Goal: Find specific page/section: Find specific page/section

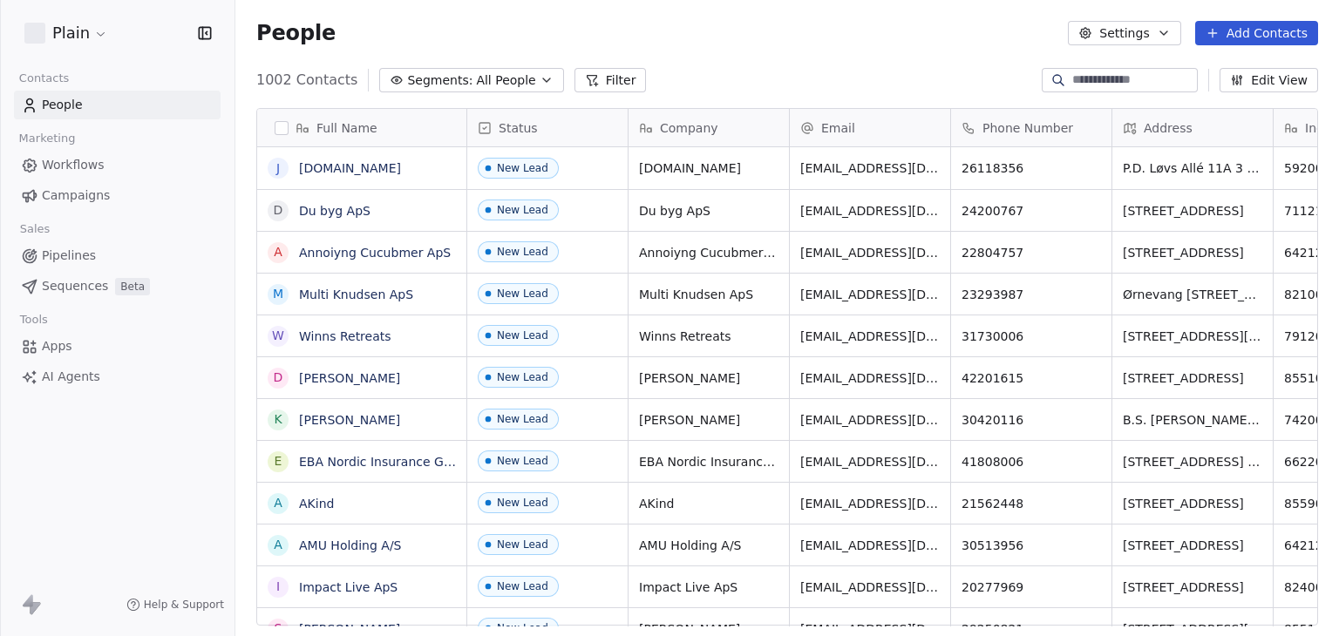
scroll to position [546, 1089]
click at [52, 160] on span "Workflows" at bounding box center [73, 165] width 63 height 18
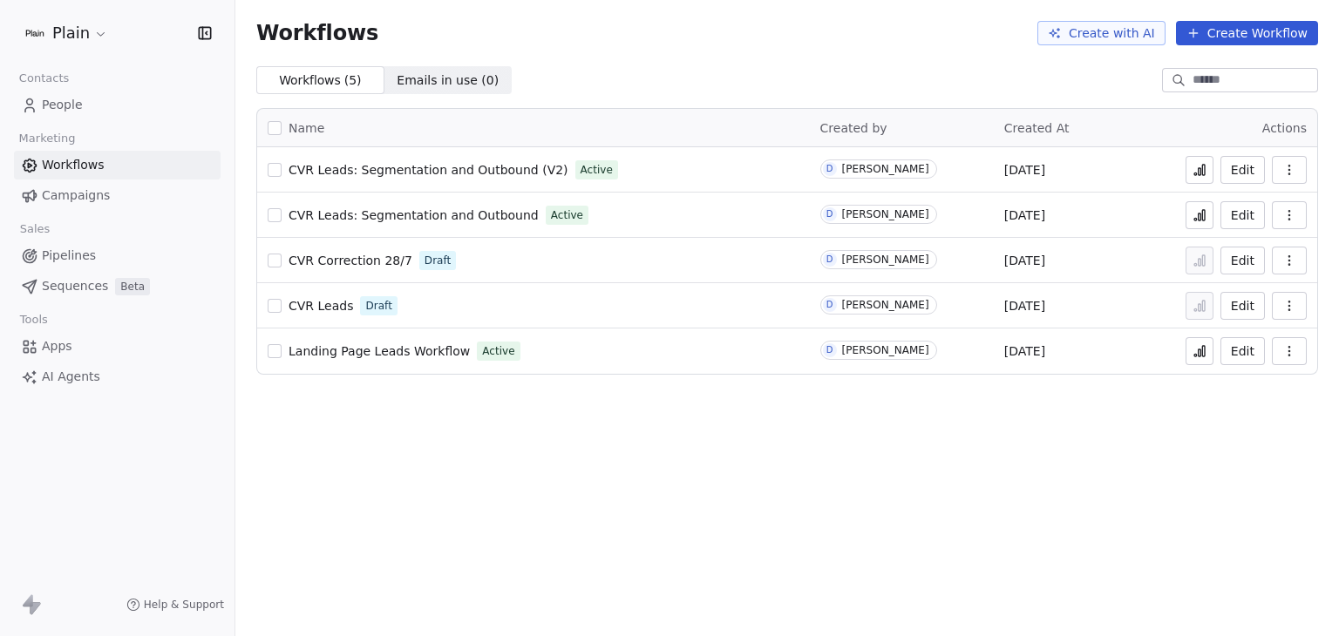
click at [1199, 170] on icon at bounding box center [1199, 171] width 3 height 7
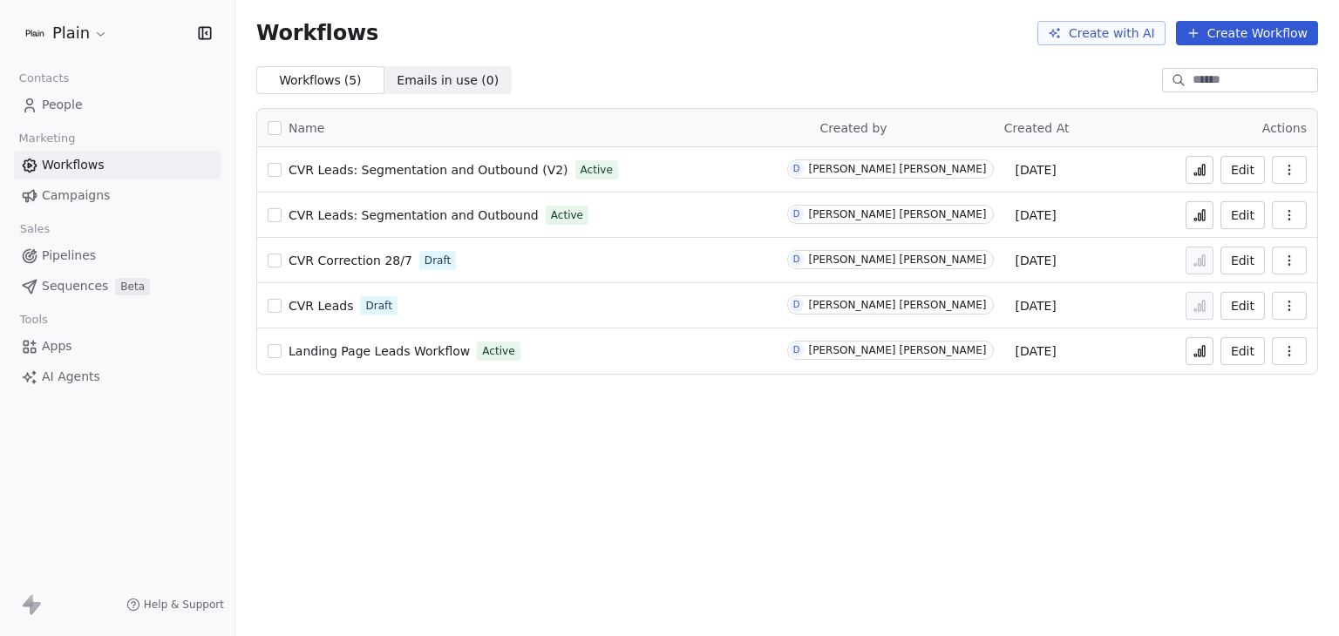
click at [494, 174] on span "CVR Leads: Segmentation and Outbound (V2)" at bounding box center [428, 170] width 280 height 14
click at [71, 257] on span "Pipelines" at bounding box center [69, 256] width 54 height 18
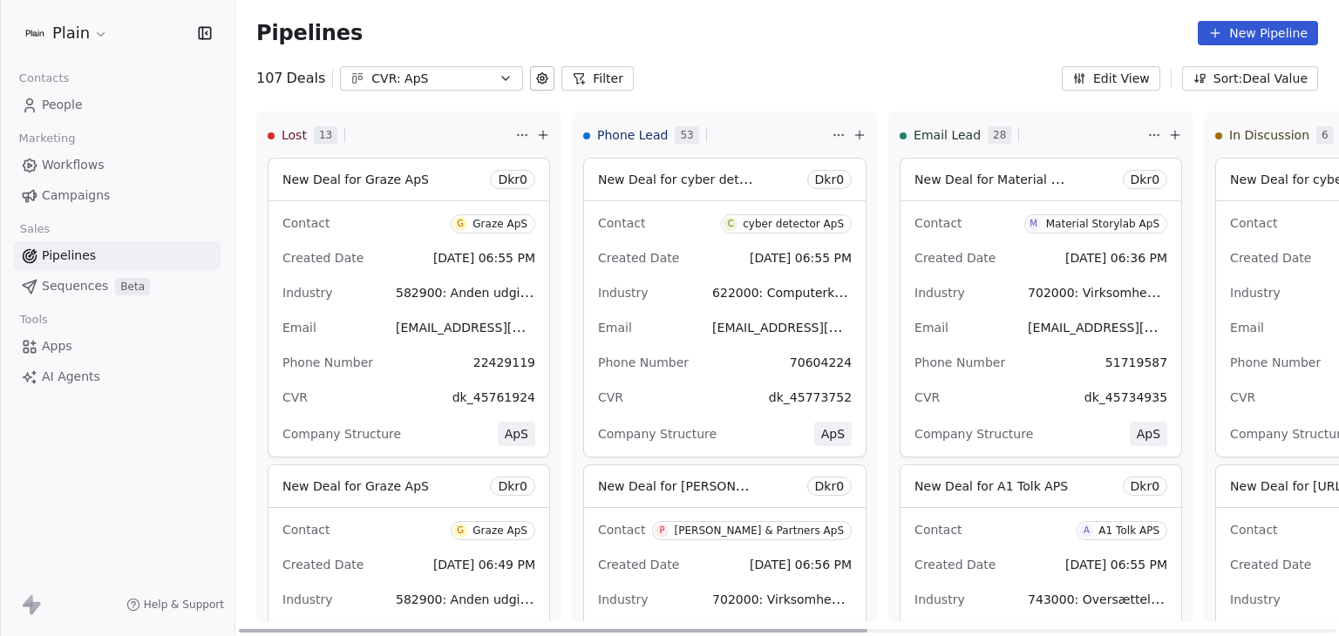
click at [480, 71] on div "CVR: ApS" at bounding box center [431, 79] width 120 height 18
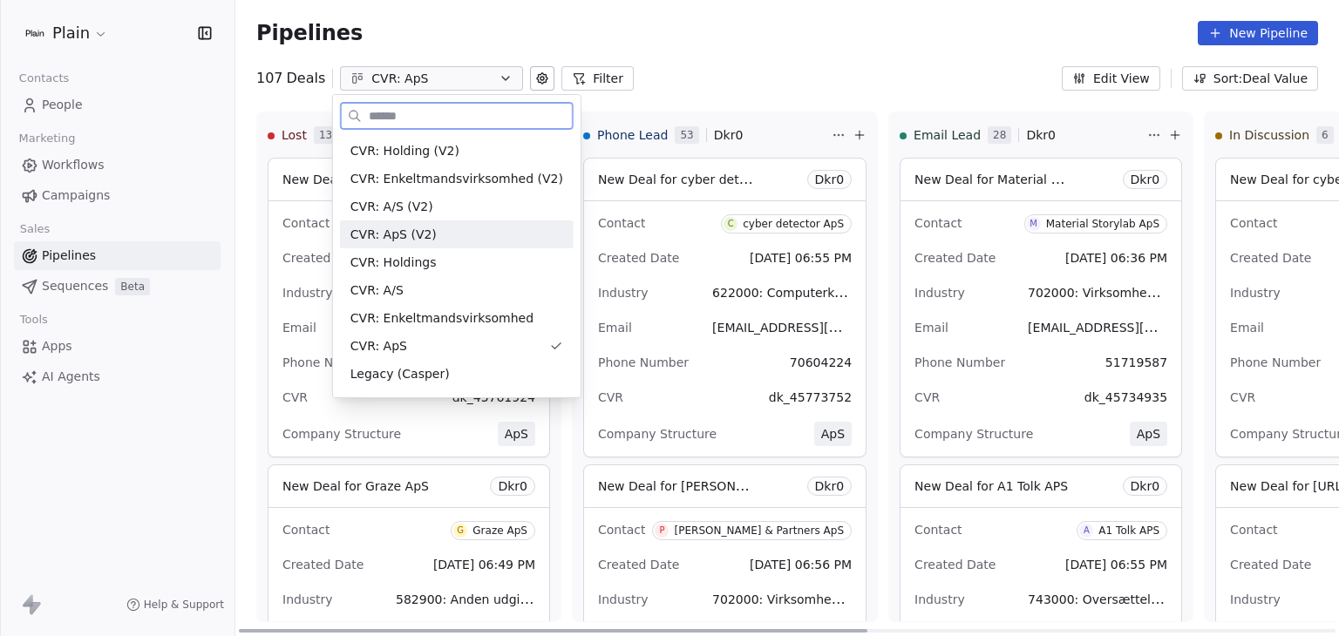
click at [448, 227] on div "CVR: ApS (V2)" at bounding box center [456, 235] width 213 height 18
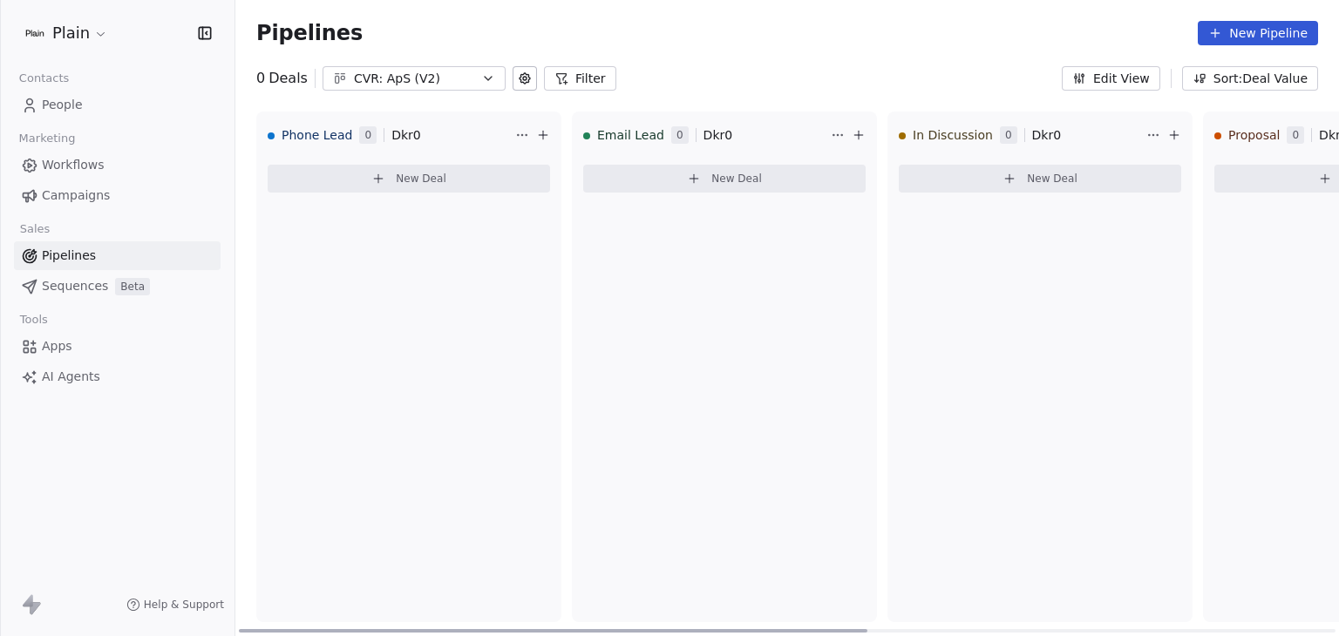
drag, startPoint x: 818, startPoint y: 628, endPoint x: 557, endPoint y: 603, distance: 262.7
click at [557, 629] on div at bounding box center [553, 630] width 628 height 3
